Goal: Transaction & Acquisition: Purchase product/service

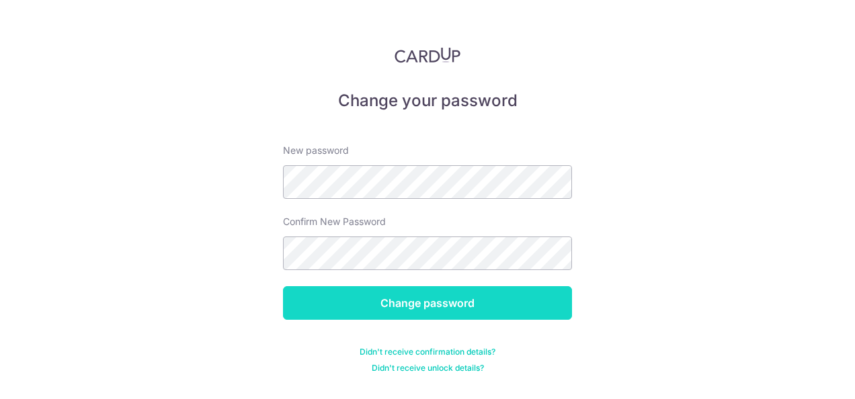
click at [416, 311] on input "Change password" at bounding box center [427, 303] width 289 height 34
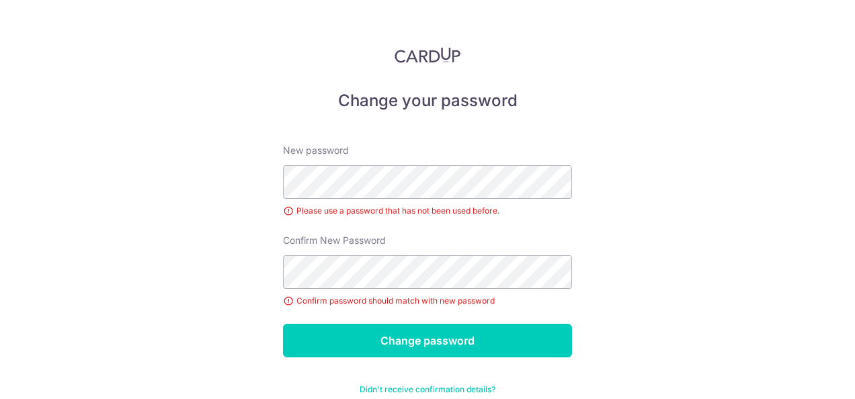
scroll to position [28, 0]
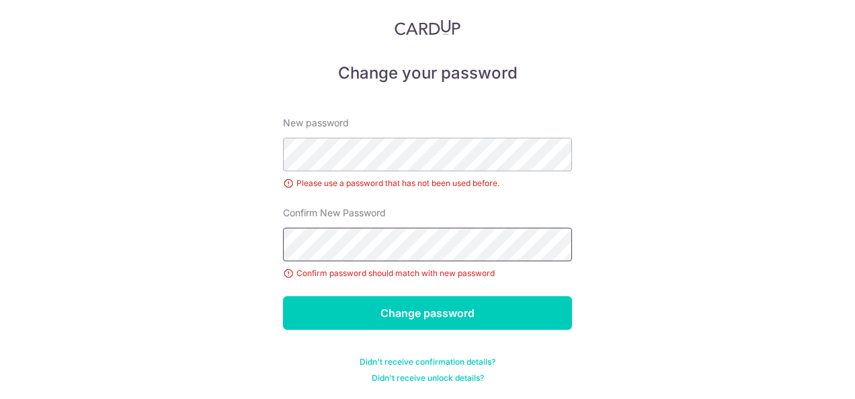
click at [283, 297] on input "Change password" at bounding box center [427, 314] width 289 height 34
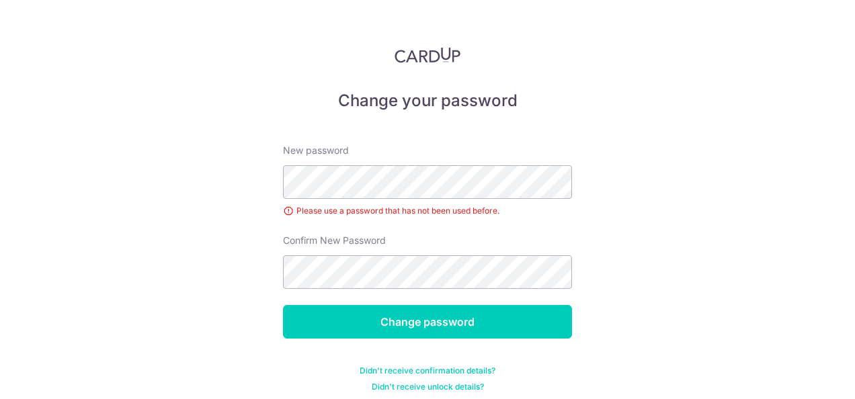
scroll to position [9, 0]
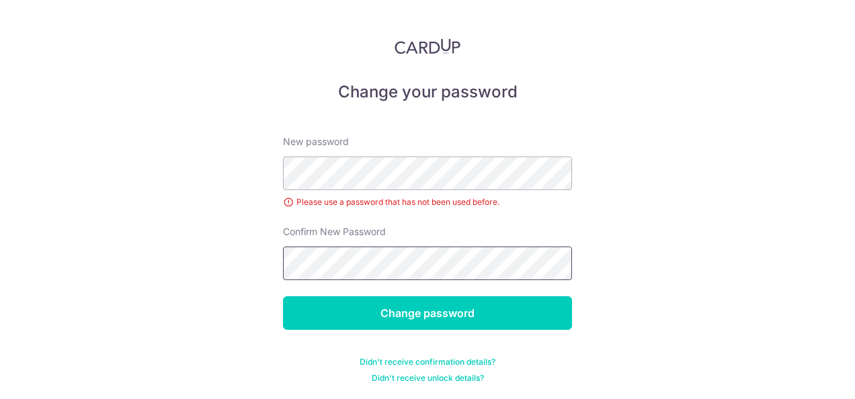
click at [283, 297] on input "Change password" at bounding box center [427, 314] width 289 height 34
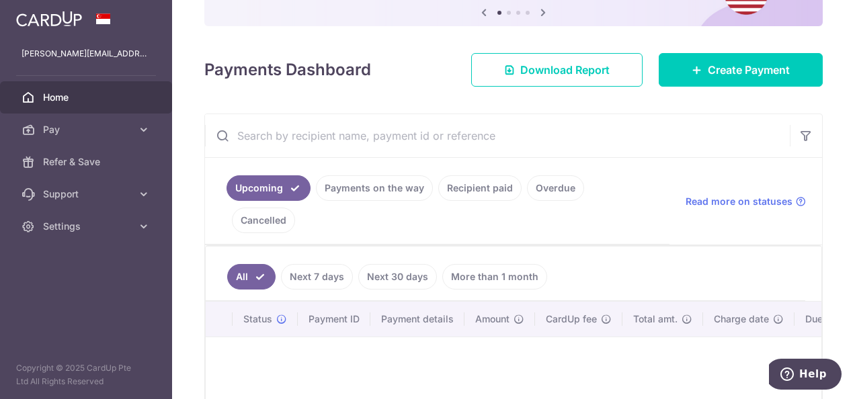
scroll to position [130, 0]
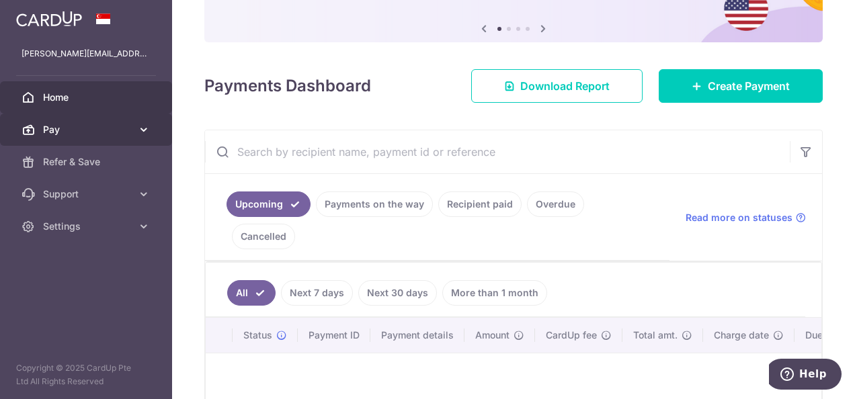
click at [139, 130] on icon at bounding box center [143, 129] width 13 height 13
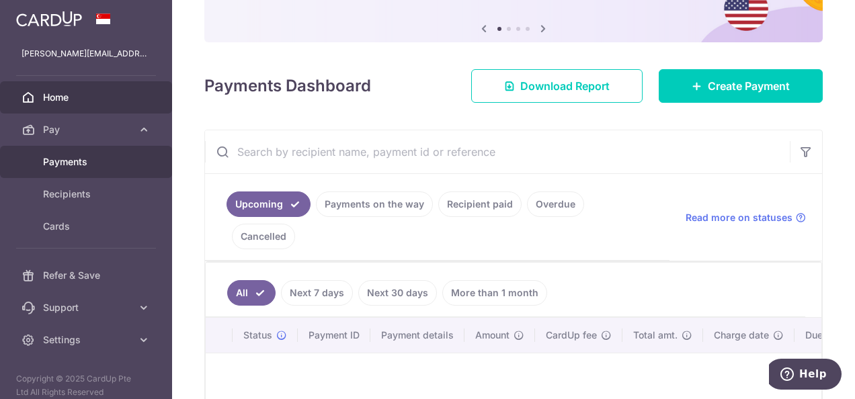
click at [110, 163] on span "Payments" at bounding box center [87, 161] width 89 height 13
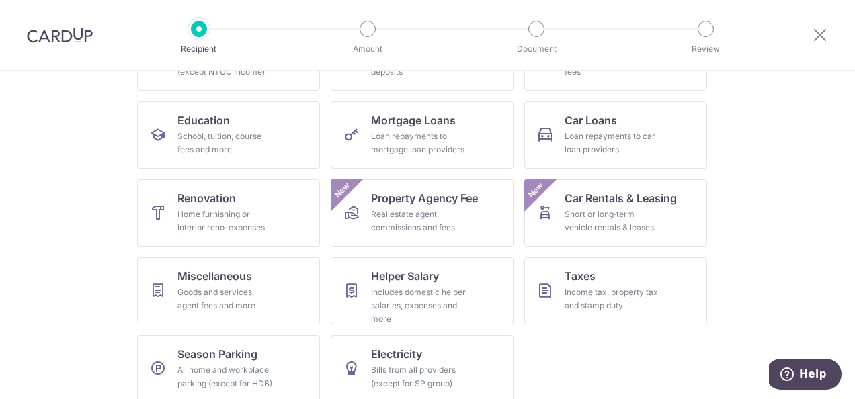
scroll to position [202, 0]
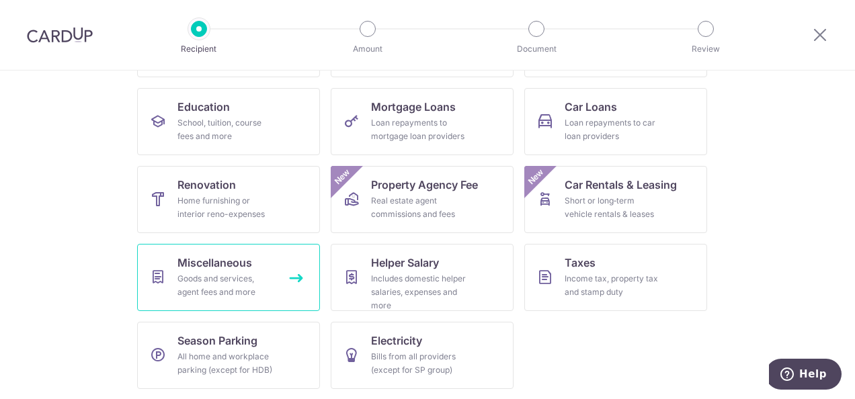
click at [243, 257] on span "Miscellaneous" at bounding box center [215, 263] width 75 height 16
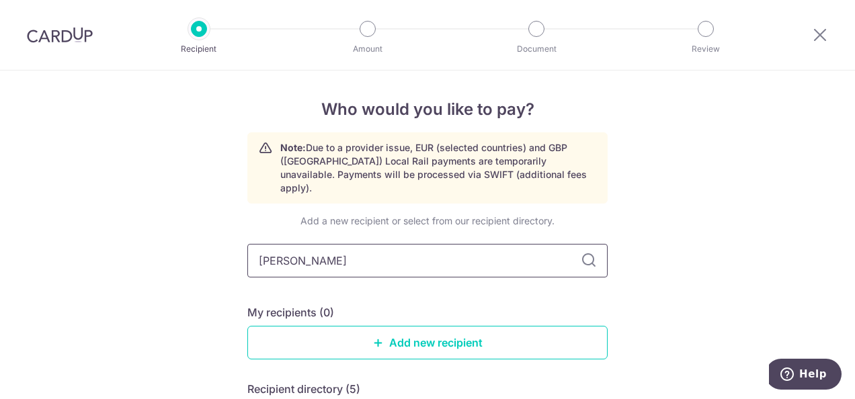
type input "Walkers"
click at [421, 326] on link "Add new recipient" at bounding box center [427, 343] width 360 height 34
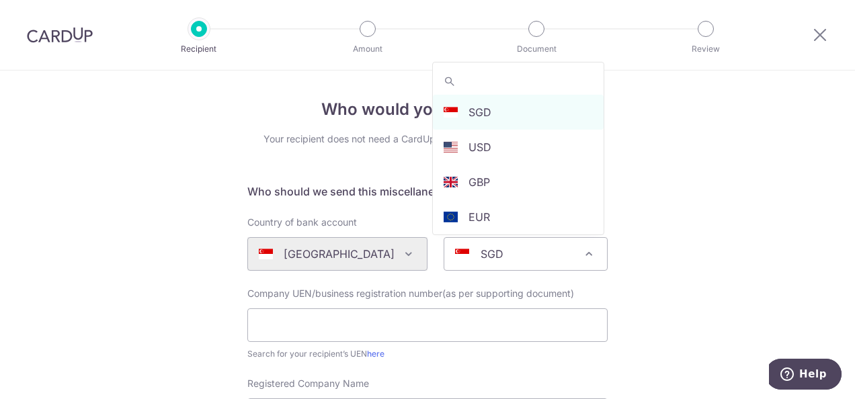
click at [503, 258] on div "SGD" at bounding box center [515, 254] width 120 height 16
select select "5"
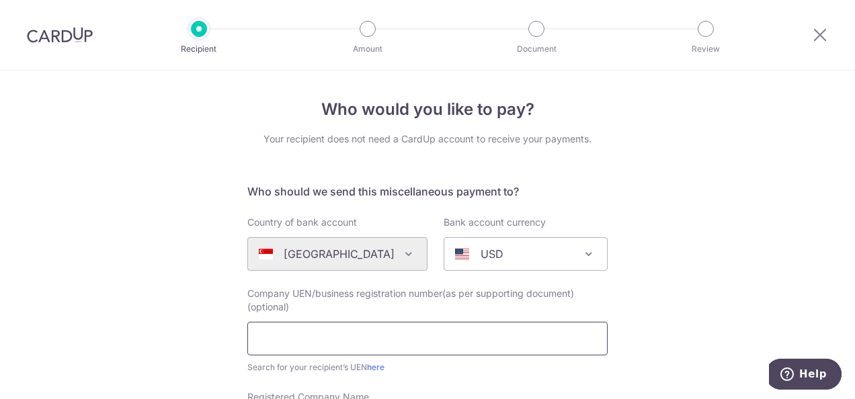
click at [399, 326] on input "text" at bounding box center [427, 339] width 360 height 34
paste input "T09LL0833E"
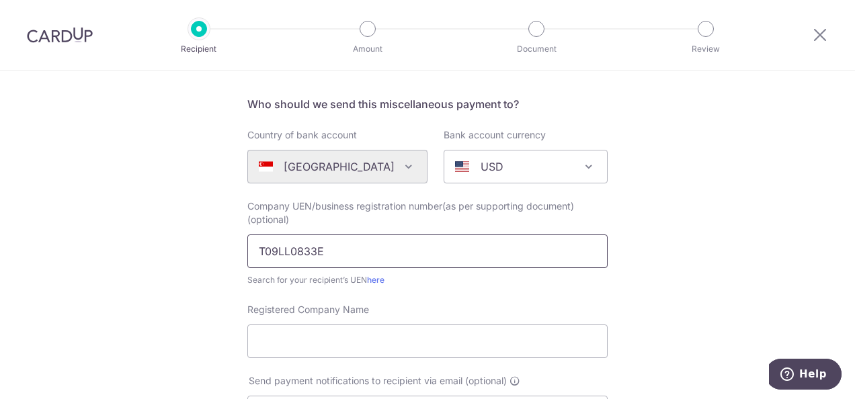
scroll to position [91, 0]
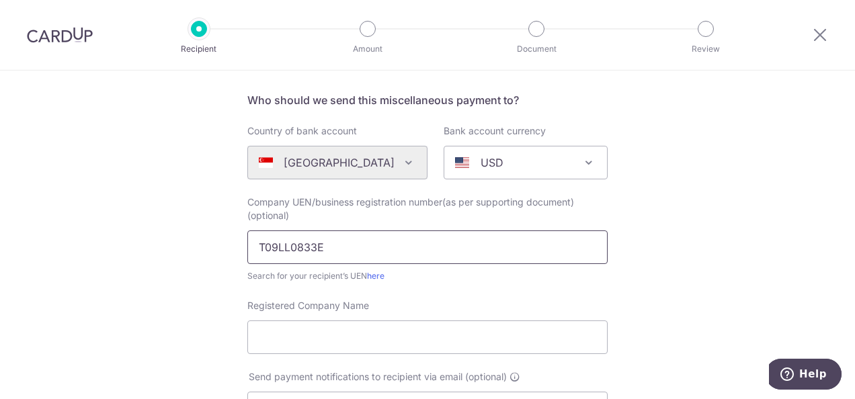
type input "T09LL0833E"
click at [399, 326] on input "Registered Company Name" at bounding box center [427, 338] width 360 height 34
paste input "Walkers (Singapore) Limited Liability Partnership"
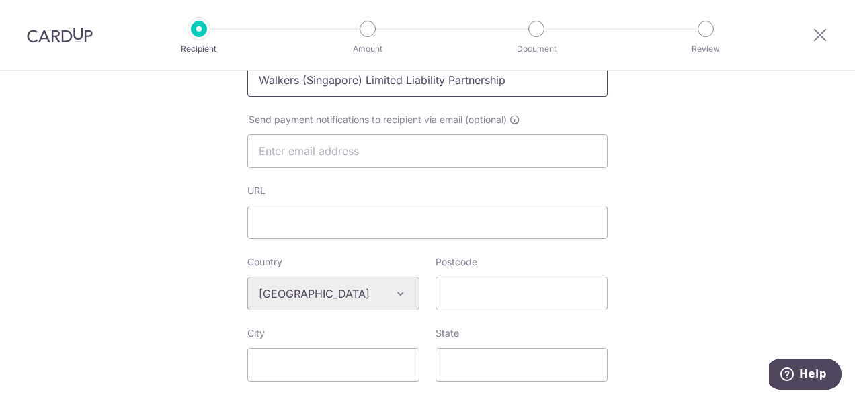
scroll to position [350, 0]
type input "Walkers (Singapore) Limited Liability Partnership"
click at [377, 229] on input "URL" at bounding box center [427, 222] width 360 height 34
paste input "https://www.walkersglobal.com/en/Offices/Singapore"
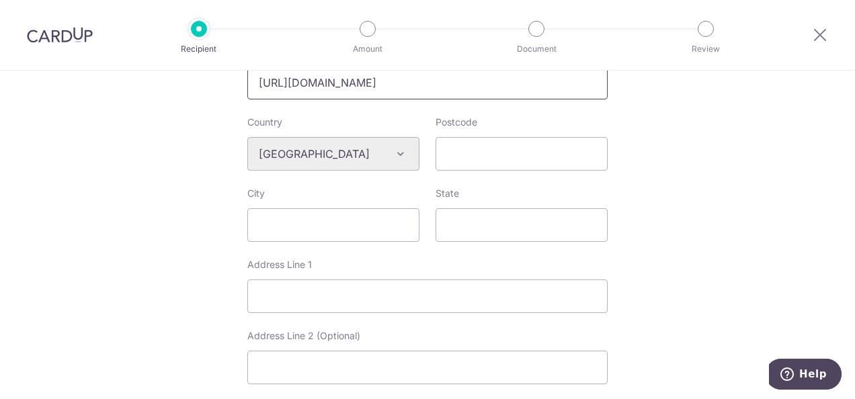
scroll to position [490, 0]
type input "https://www.walkersglobal.com/en/Offices/Singapore"
click at [524, 156] on input "Postcode" at bounding box center [522, 154] width 172 height 34
paste input "018960"
type input "018960"
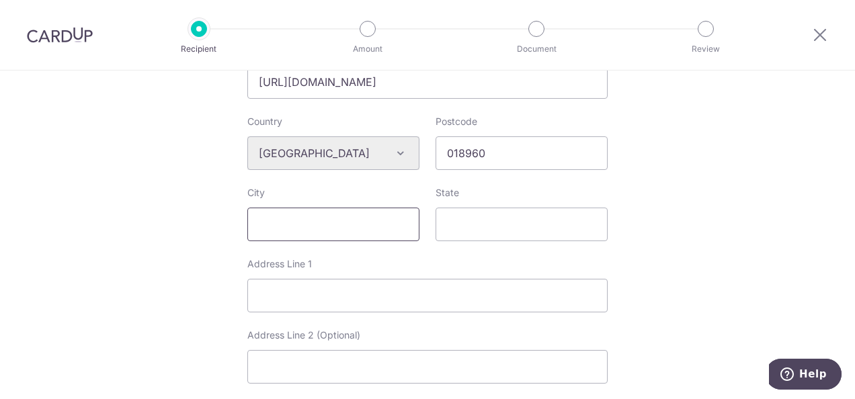
click at [401, 223] on input "City" at bounding box center [333, 225] width 172 height 34
type input "Singapore"
click at [364, 282] on input "Address Line 1" at bounding box center [427, 296] width 360 height 34
paste input "8 Marina View, #35-06 Asia Square Tower 1,"
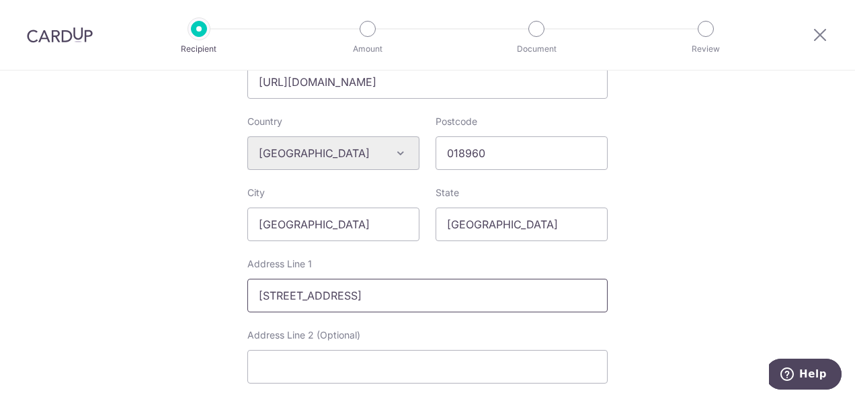
drag, startPoint x: 494, startPoint y: 297, endPoint x: 375, endPoint y: 307, distance: 119.5
click at [375, 307] on input "8 Marina View, #35-06 Asia Square Tower 1" at bounding box center [427, 296] width 360 height 34
type input "8 Marina View, #35-06"
paste input "Asia Square Tower 1"
click at [348, 358] on input "Asia Square Tower 1" at bounding box center [427, 367] width 360 height 34
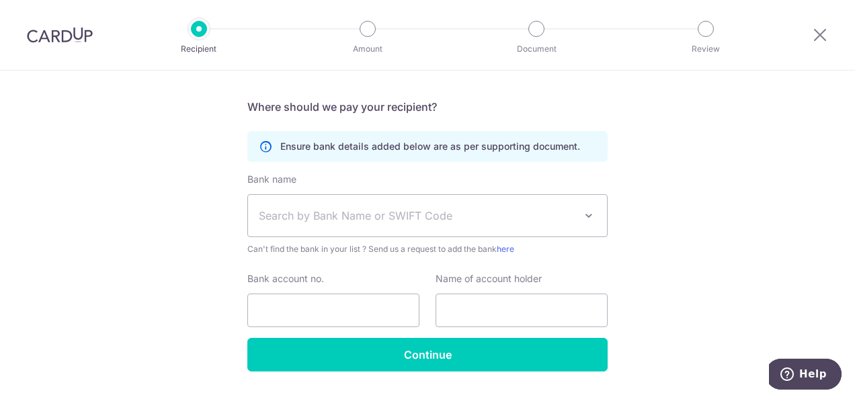
scroll to position [808, 0]
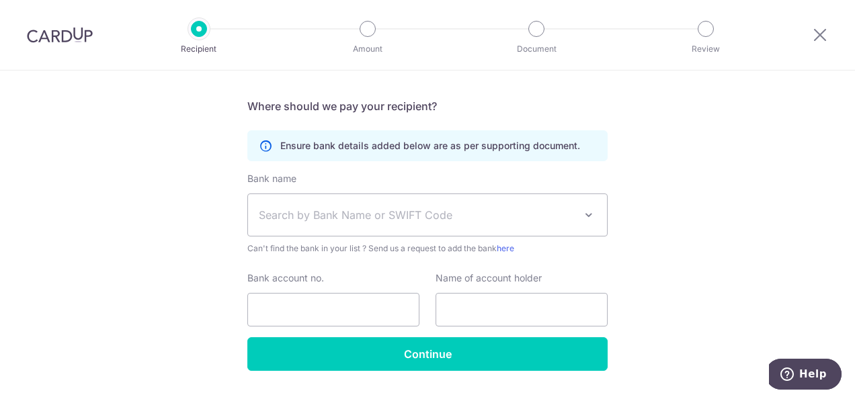
type input "Asia Square Tower 1"
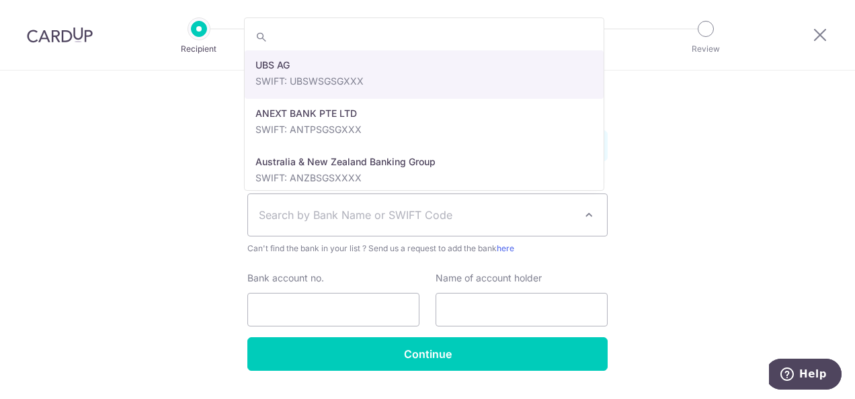
click at [378, 214] on span "Search by Bank Name or SWIFT Code" at bounding box center [417, 215] width 316 height 16
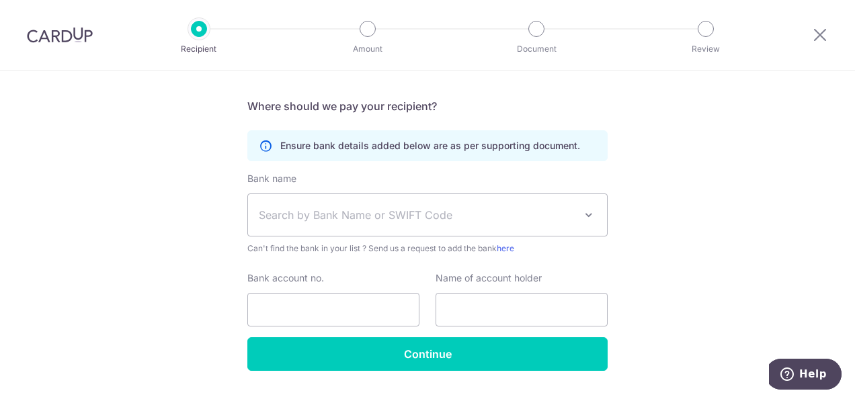
click at [358, 224] on span "Search by Bank Name or SWIFT Code" at bounding box center [427, 215] width 359 height 42
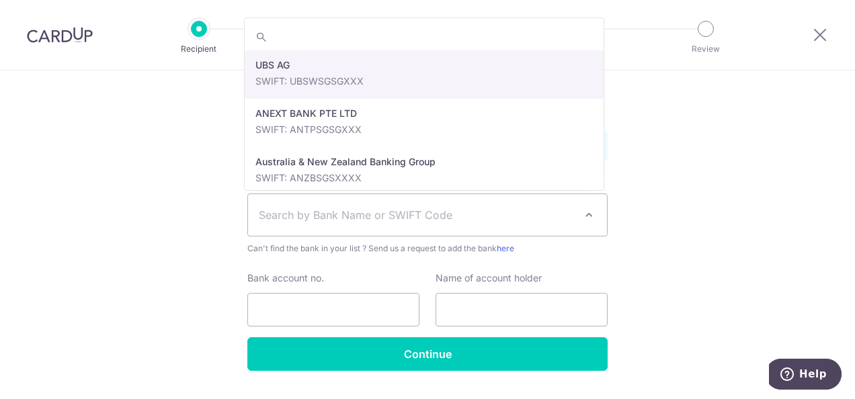
click at [325, 219] on span "Search by Bank Name or SWIFT Code" at bounding box center [417, 215] width 316 height 16
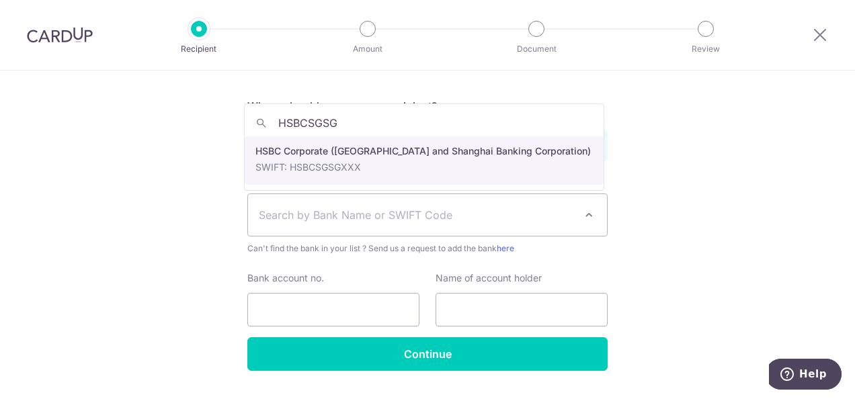
type input "HSBCSGSG"
select select "9"
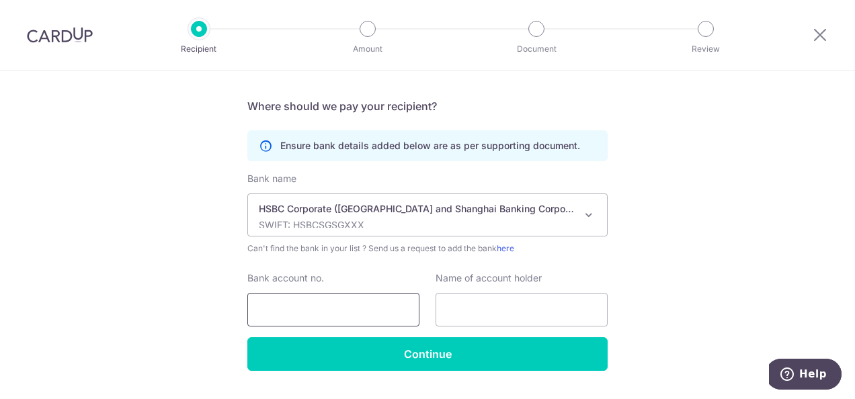
click at [315, 302] on input "Bank account no." at bounding box center [333, 310] width 172 height 34
paste input "260-671078-179"
type input "260-671078-179"
click at [486, 307] on input "text" at bounding box center [522, 310] width 172 height 34
paste input "Walkers (Singapore) Limited Liability Partnership"
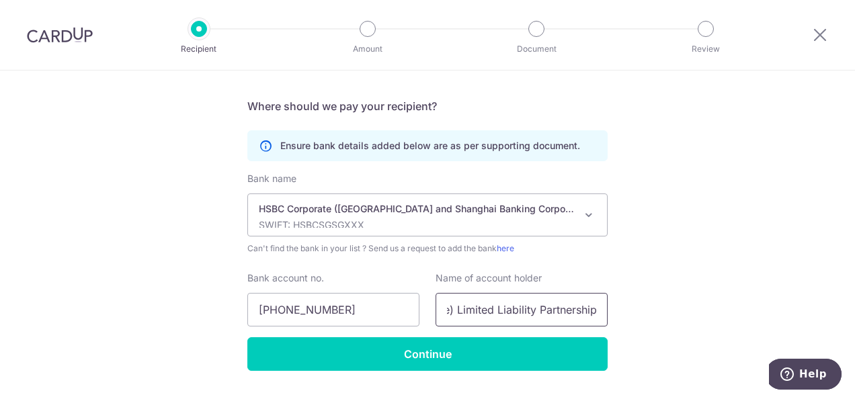
scroll to position [841, 0]
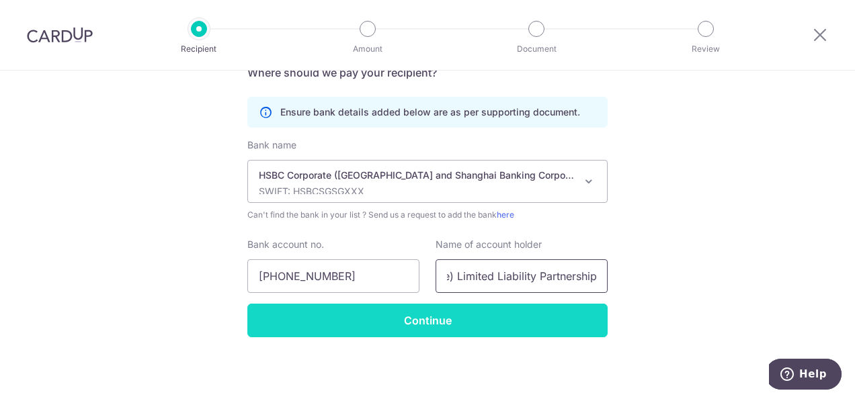
type input "Walkers (Singapore) Limited Liability Partnership"
click at [412, 325] on input "Continue" at bounding box center [427, 321] width 360 height 34
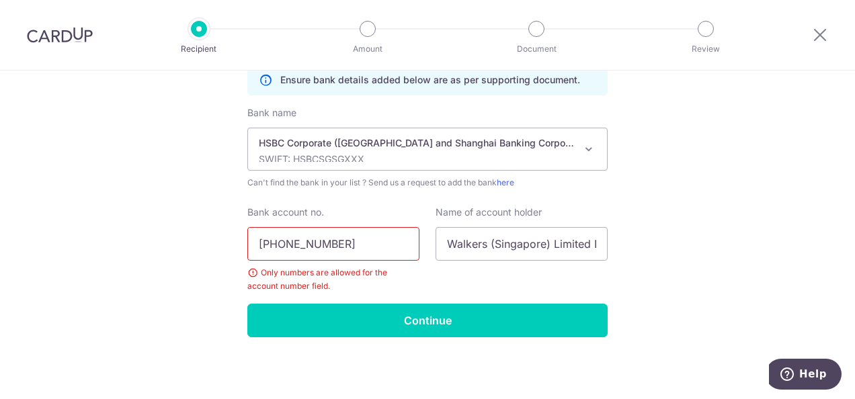
click at [280, 249] on input "260-671078-179" at bounding box center [333, 244] width 172 height 34
click at [316, 239] on input "260671078-179" at bounding box center [333, 244] width 172 height 34
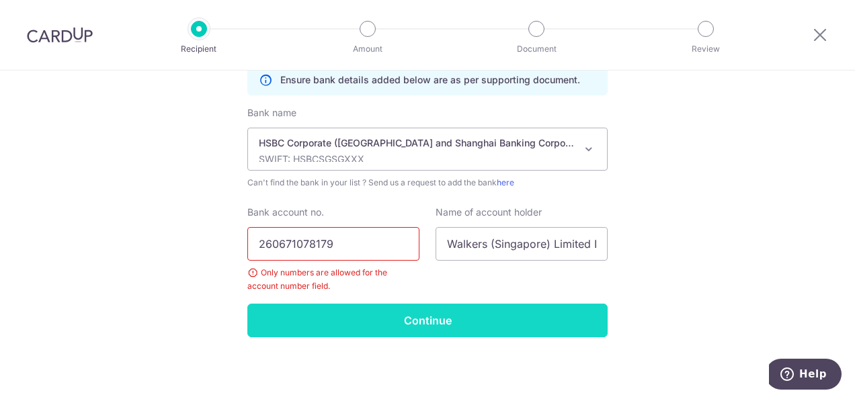
type input "260671078179"
click at [399, 330] on input "Continue" at bounding box center [427, 321] width 360 height 34
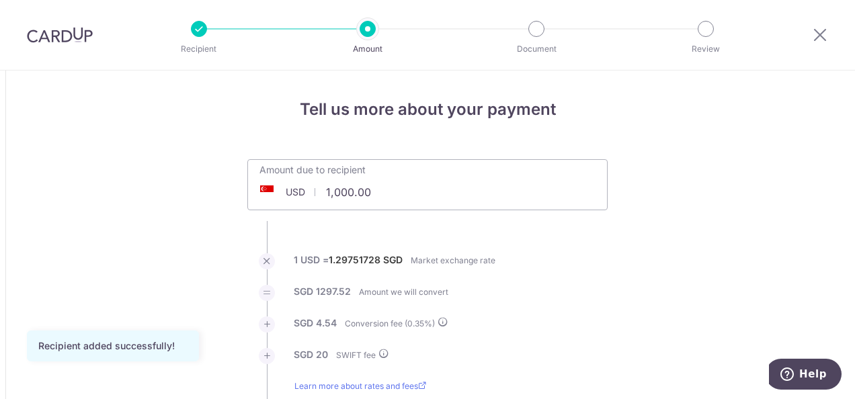
drag, startPoint x: 399, startPoint y: 191, endPoint x: 317, endPoint y: 191, distance: 82.0
click at [317, 191] on input "1,000.00" at bounding box center [352, 192] width 208 height 31
click at [397, 227] on ul "Amount due to recipient USD 8000 1000 1 USD = 1.29751728 SGD Market exchange ra…" at bounding box center [427, 307] width 360 height 296
type input "8,000.00"
type input "10,436.16"
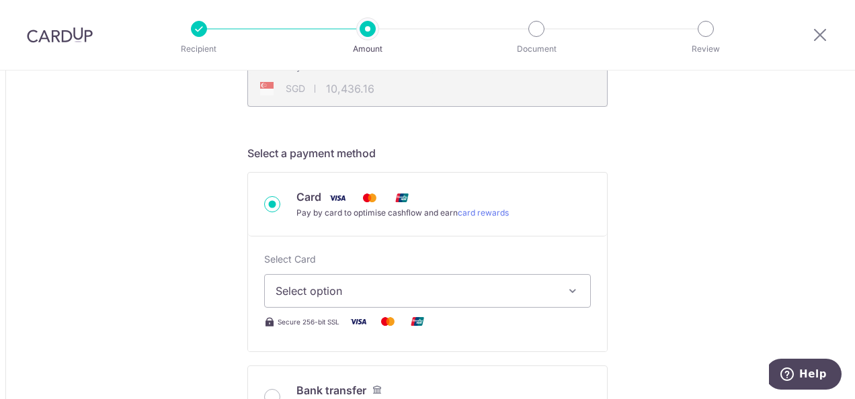
scroll to position [353, 0]
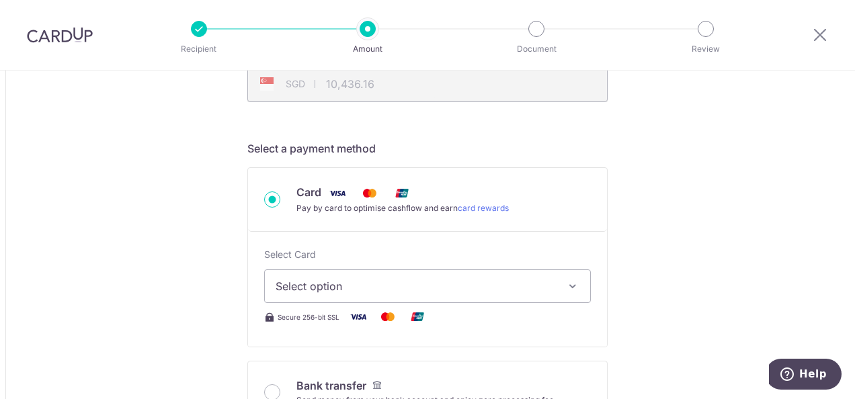
click at [498, 285] on span "Select option" at bounding box center [416, 286] width 280 height 16
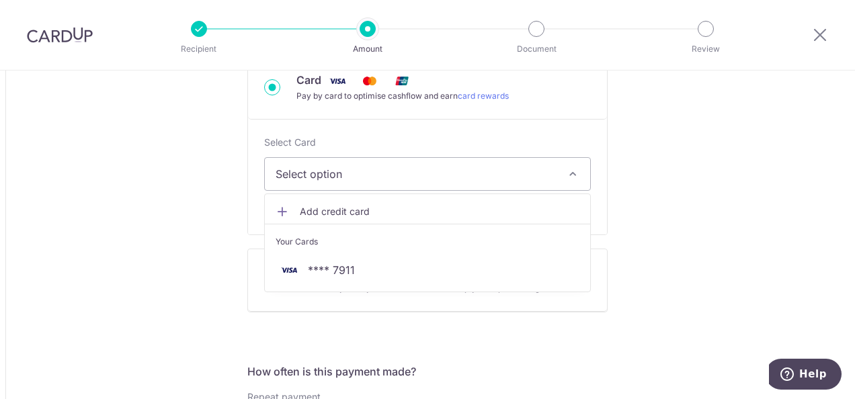
scroll to position [471, 0]
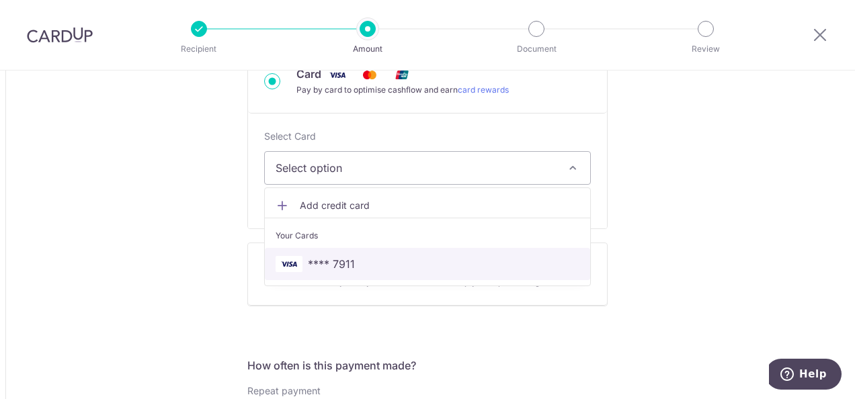
click at [354, 259] on span "**** 7911" at bounding box center [428, 264] width 304 height 16
type input "8,000.00"
type input "10,435.63"
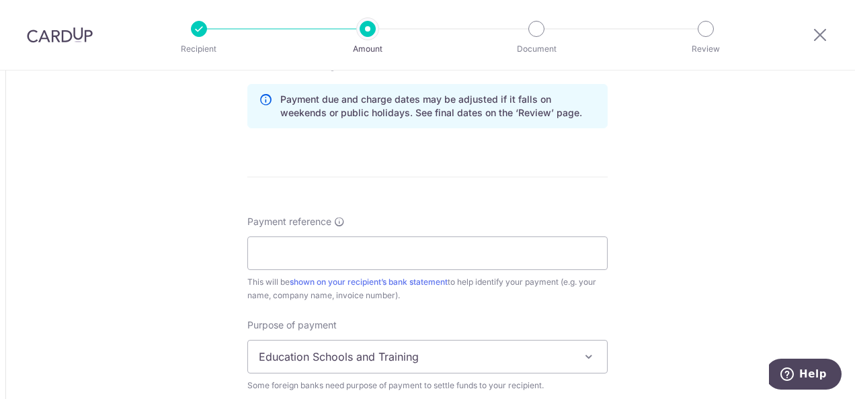
scroll to position [952, 0]
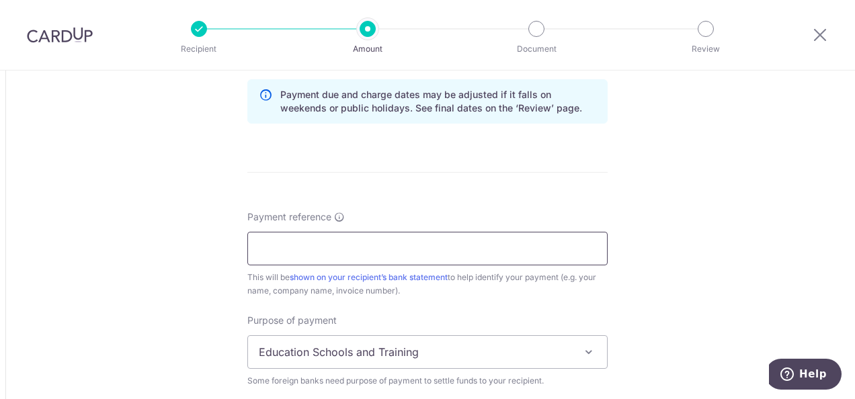
paste input "S18073/S000825"
click at [317, 242] on input "S18073/S000825" at bounding box center [427, 249] width 360 height 34
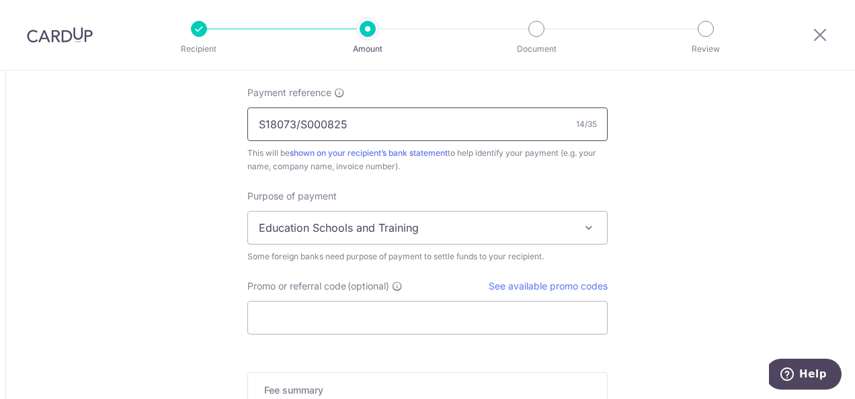
scroll to position [1078, 0]
type input "S18073/S000825"
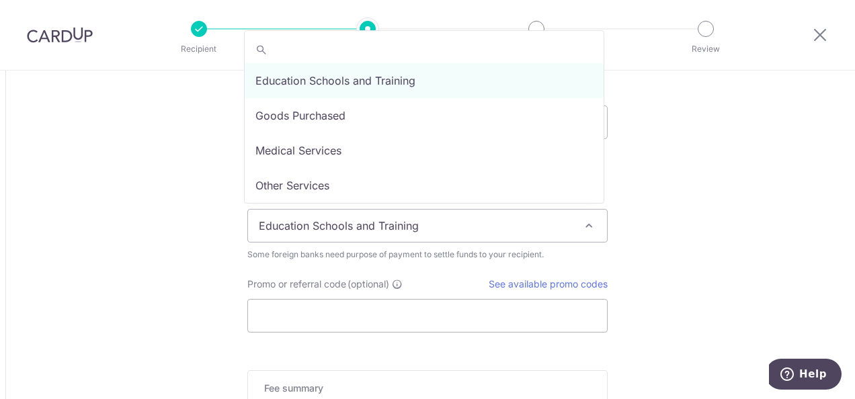
click at [389, 221] on span "Education Schools and Training" at bounding box center [427, 226] width 359 height 32
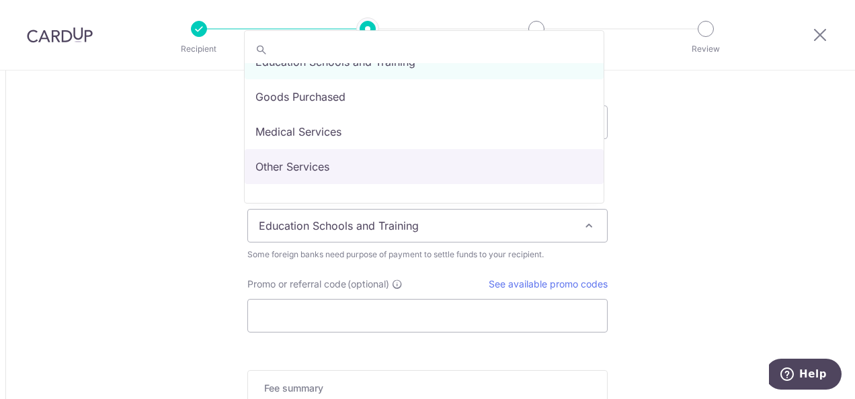
scroll to position [26, 0]
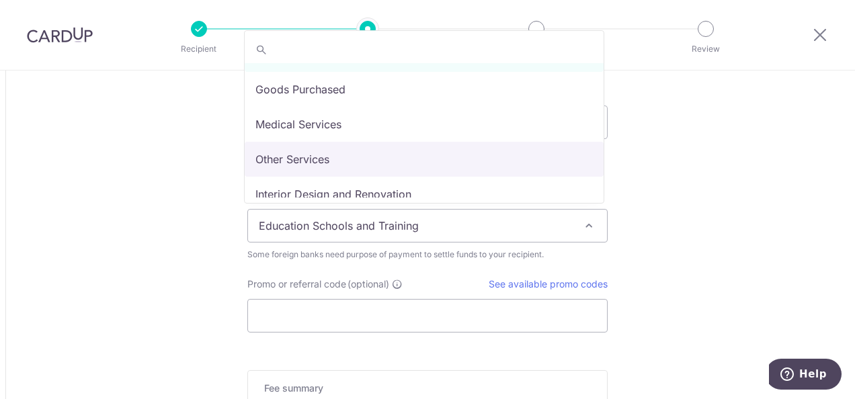
select select "Other Services"
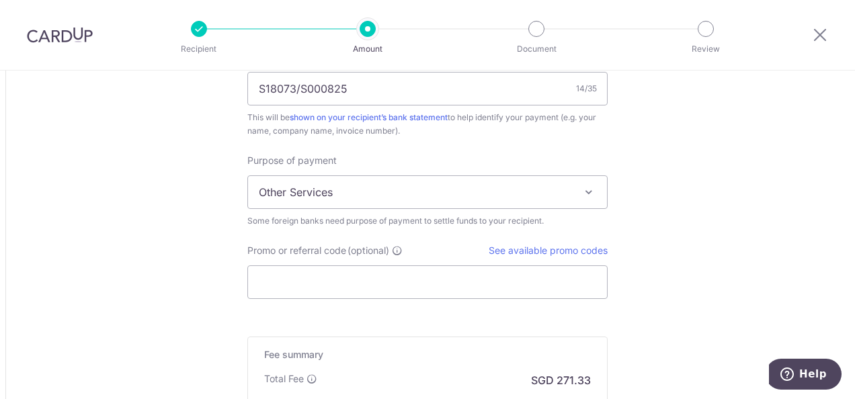
scroll to position [1112, 0]
click at [517, 244] on link "See available promo codes" at bounding box center [548, 249] width 119 height 11
click at [559, 249] on link "See available promo codes" at bounding box center [548, 249] width 119 height 11
click at [282, 280] on input "Promo or referral code (optional)" at bounding box center [427, 282] width 360 height 34
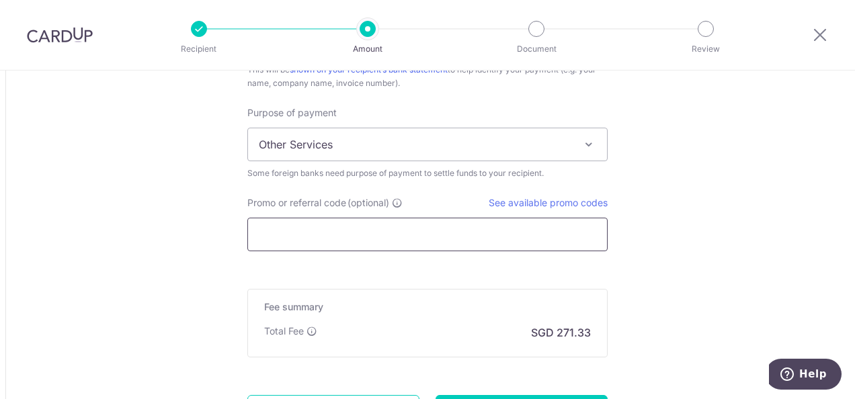
scroll to position [1158, 0]
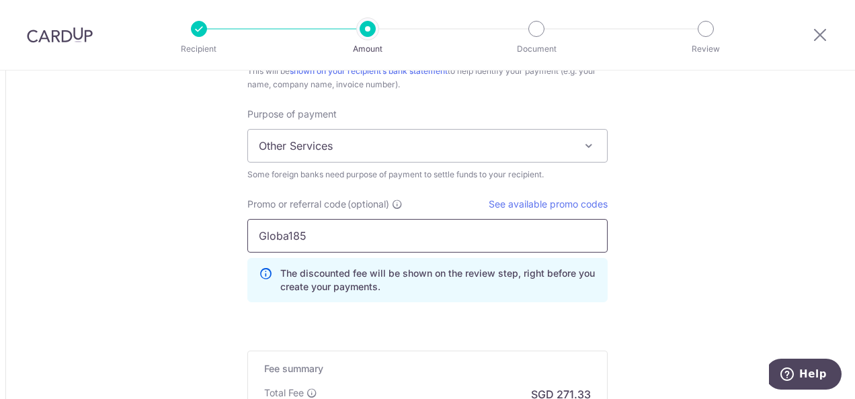
type input "Globa185"
click button "Add Card" at bounding box center [0, 0] width 0 height 0
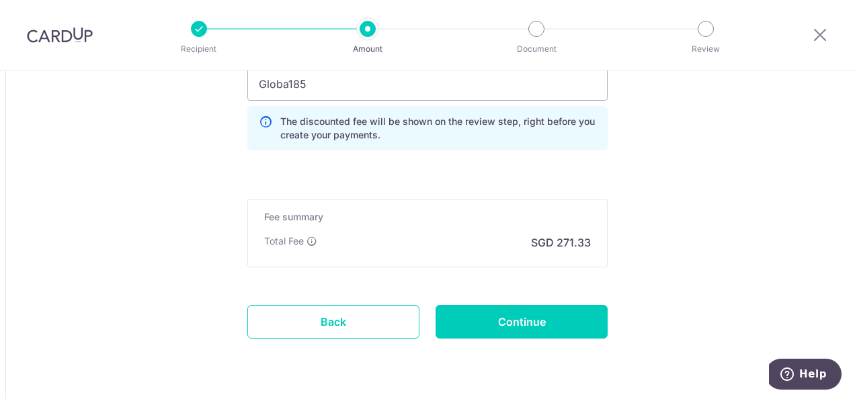
scroll to position [1310, 0]
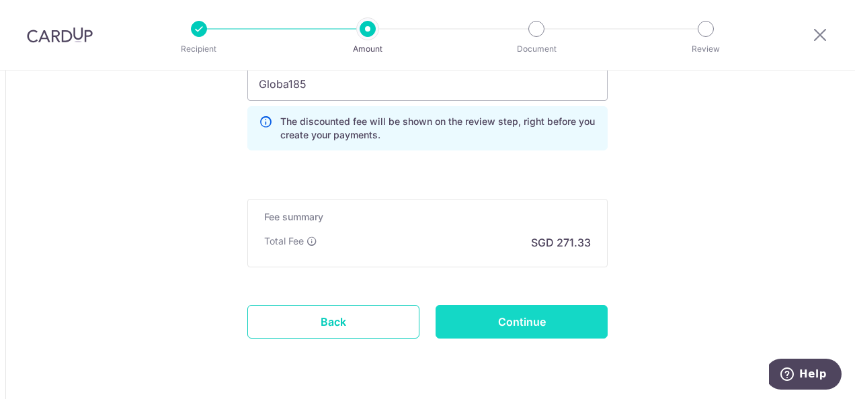
click at [550, 322] on input "Continue" at bounding box center [522, 322] width 172 height 34
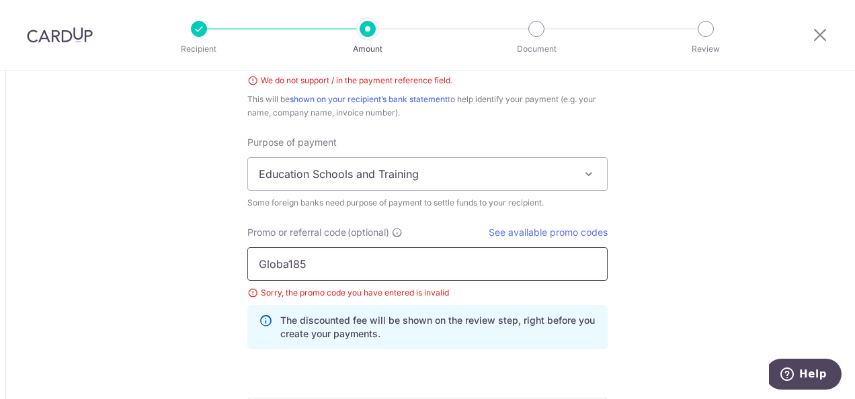
click at [282, 258] on input "Globa185" at bounding box center [427, 264] width 360 height 34
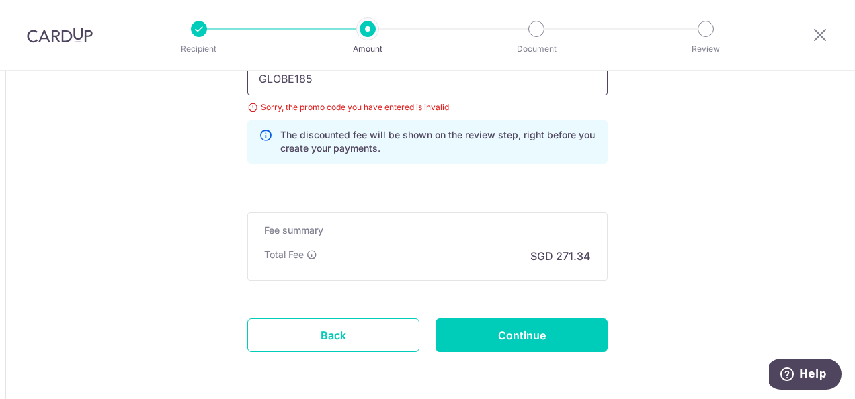
scroll to position [1340, 0]
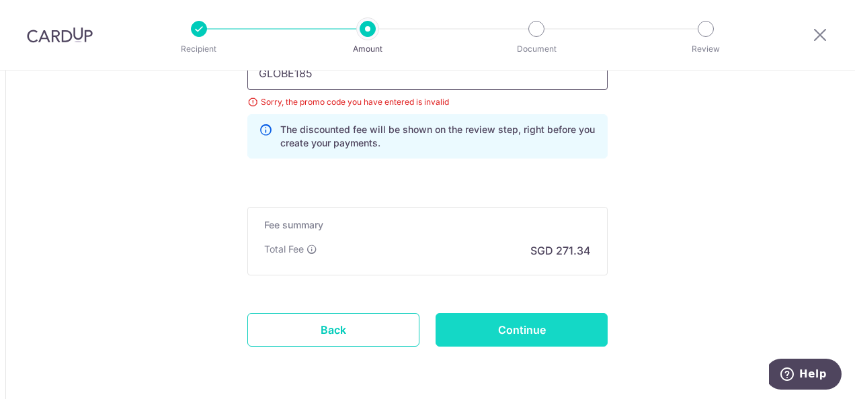
type input "GLOBE185"
click at [539, 323] on input "Continue" at bounding box center [522, 330] width 172 height 34
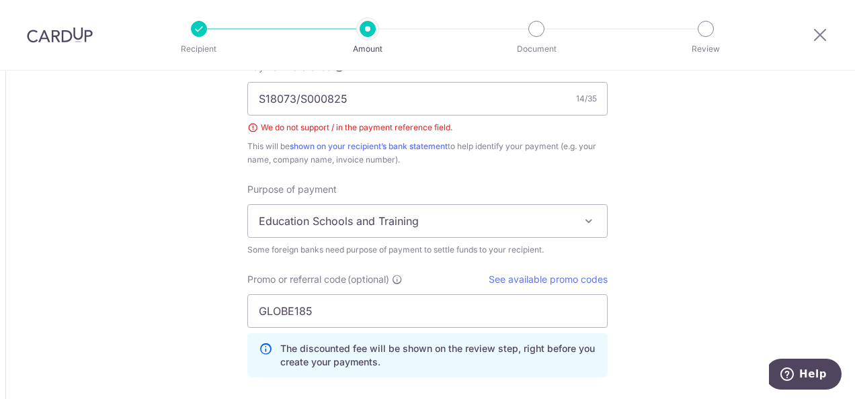
scroll to position [1102, 0]
click at [295, 95] on input "S18073/S000825" at bounding box center [427, 99] width 360 height 34
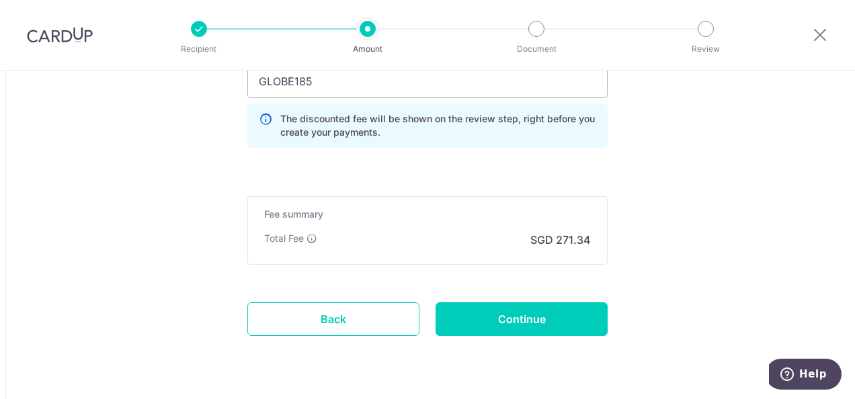
scroll to position [1333, 0]
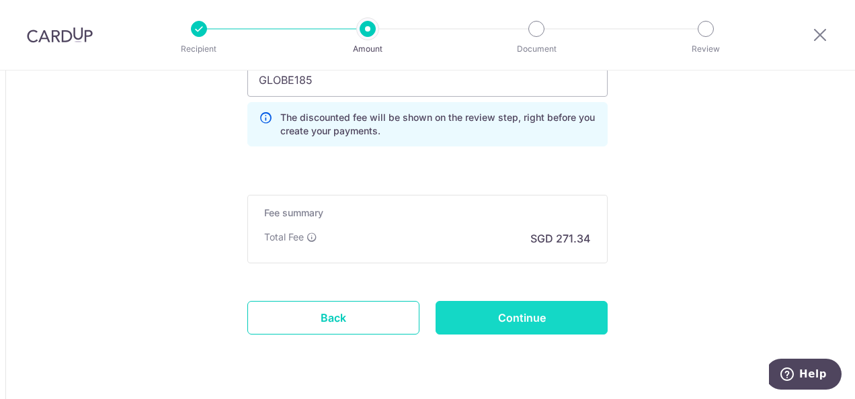
type input "S18073 S000825"
click at [527, 306] on input "Continue" at bounding box center [522, 318] width 172 height 34
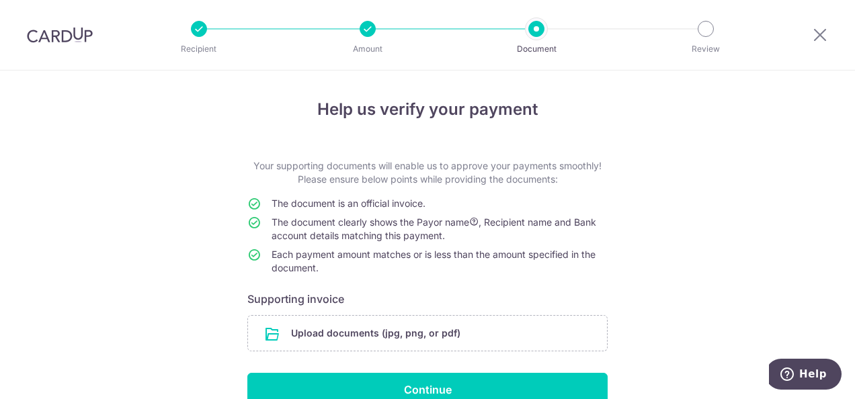
scroll to position [69, 0]
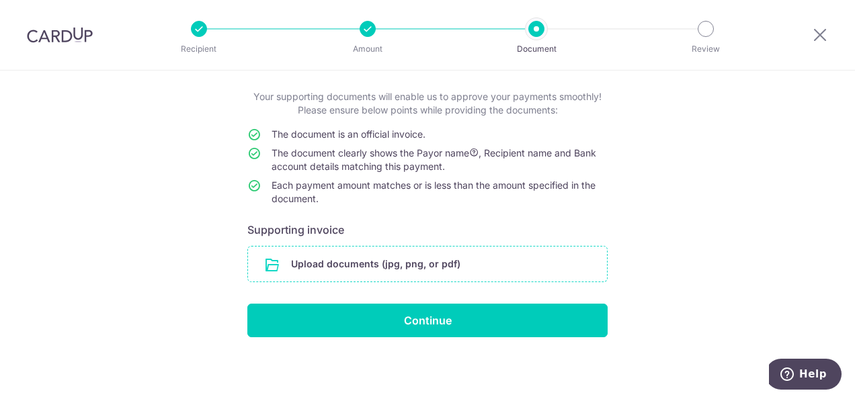
click at [387, 268] on input "file" at bounding box center [427, 264] width 359 height 35
click at [396, 260] on input "file" at bounding box center [427, 264] width 359 height 35
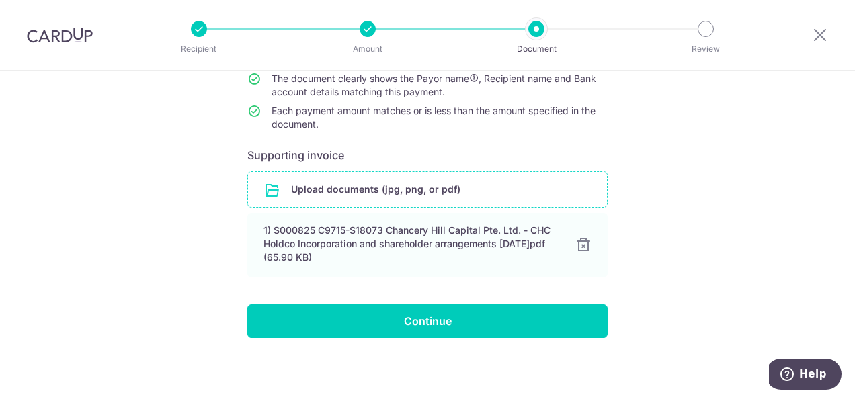
scroll to position [145, 0]
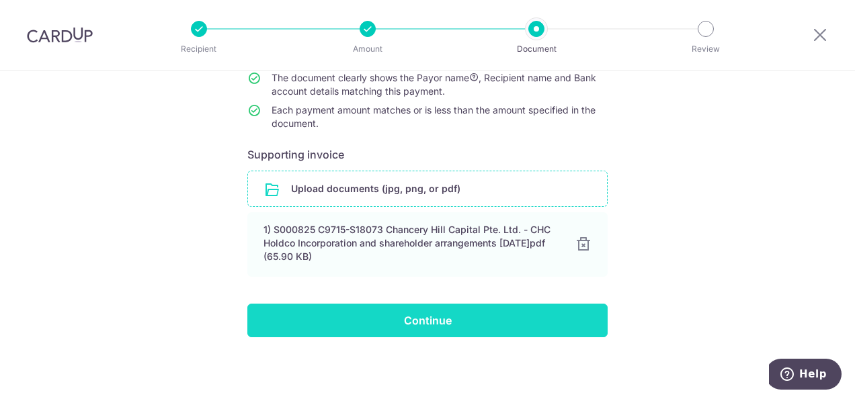
click at [443, 313] on input "Continue" at bounding box center [427, 321] width 360 height 34
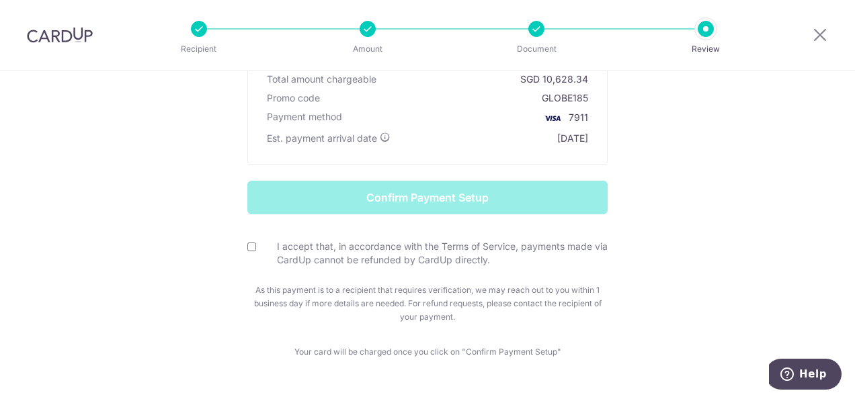
scroll to position [212, 0]
click at [248, 242] on input "I accept that, in accordance with the Terms of Service, payments made via CardU…" at bounding box center [251, 246] width 9 height 9
checkbox input "true"
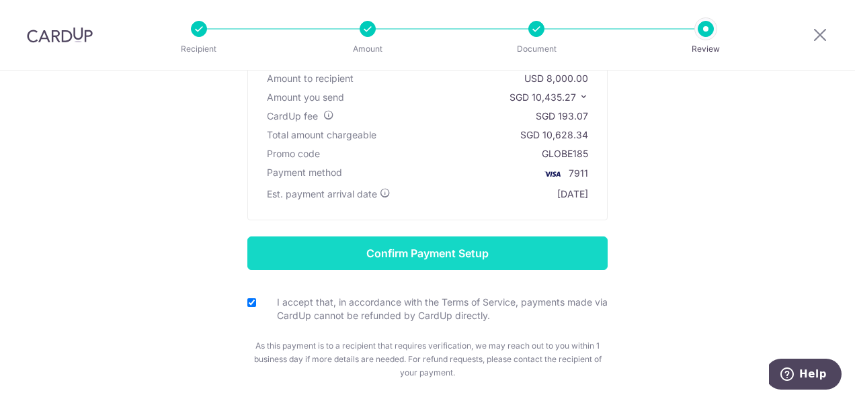
scroll to position [153, 0]
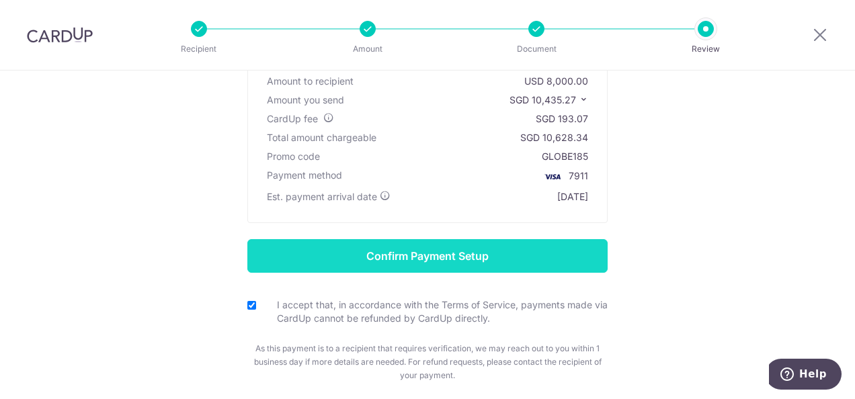
click at [400, 258] on input "Confirm Payment Setup" at bounding box center [427, 256] width 360 height 34
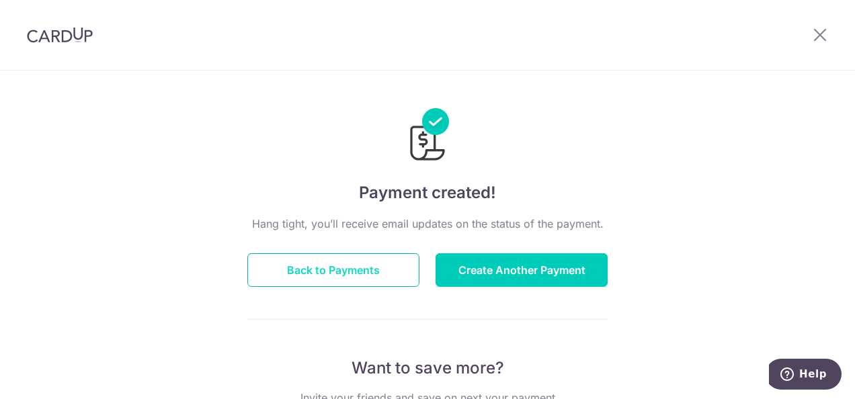
click at [379, 261] on button "Back to Payments" at bounding box center [333, 271] width 172 height 34
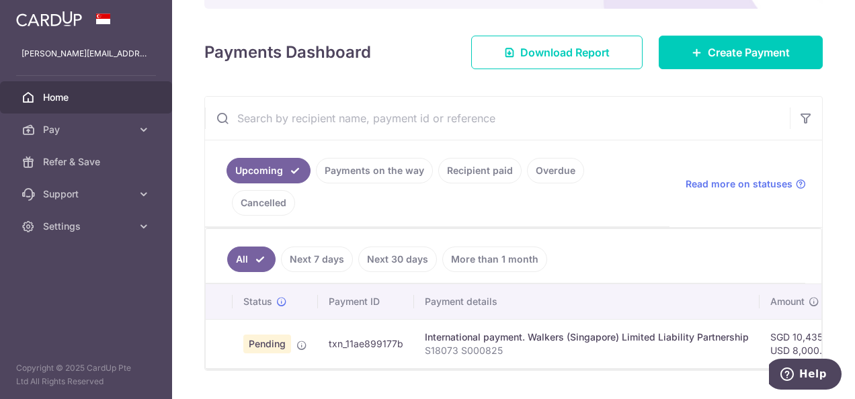
scroll to position [0, 468]
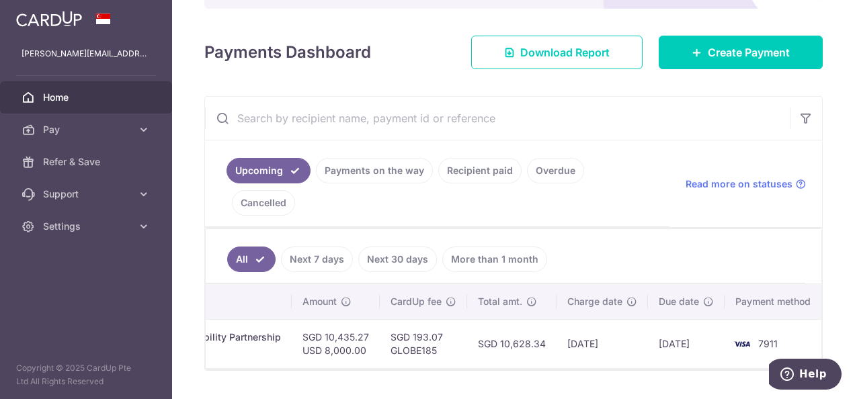
click at [593, 319] on td "13/10/2025" at bounding box center [602, 343] width 91 height 49
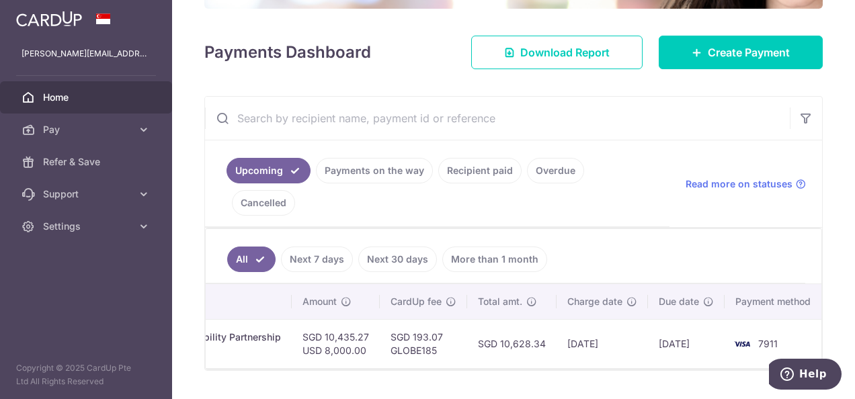
scroll to position [0, 0]
